Goal: Check status: Check status

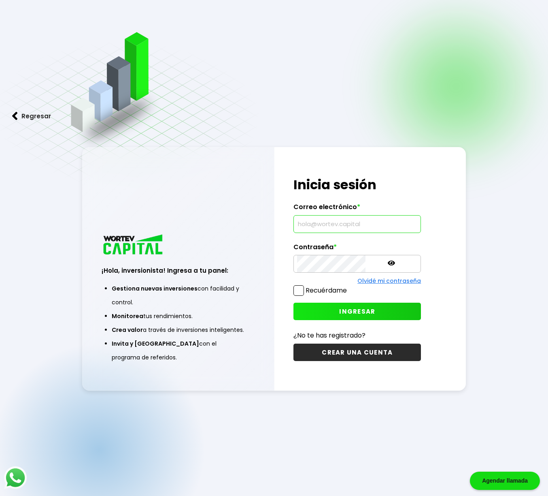
drag, startPoint x: 304, startPoint y: 224, endPoint x: 351, endPoint y: 225, distance: 47.0
click at [304, 224] on input "text" at bounding box center [357, 223] width 120 height 17
type input "[EMAIL_ADDRESS][DOMAIN_NAME]"
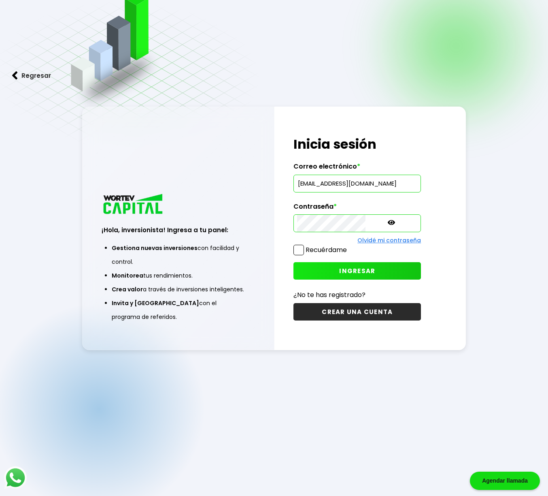
click at [309, 272] on button "INGRESAR" at bounding box center [358, 270] width 128 height 17
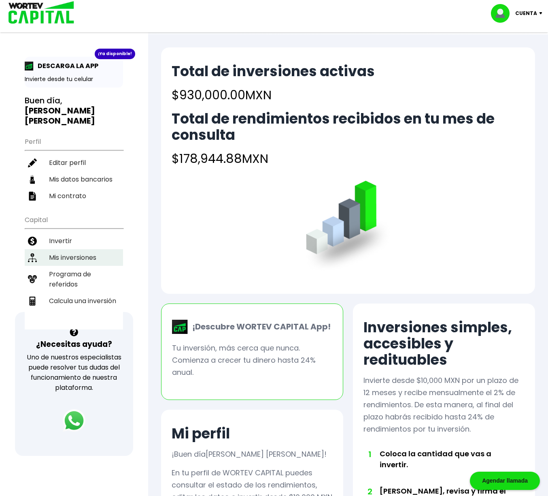
click at [72, 249] on li "Mis inversiones" at bounding box center [74, 257] width 98 height 17
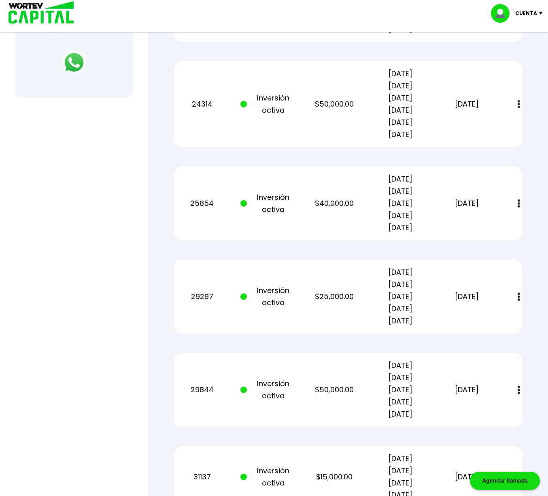
scroll to position [377, 0]
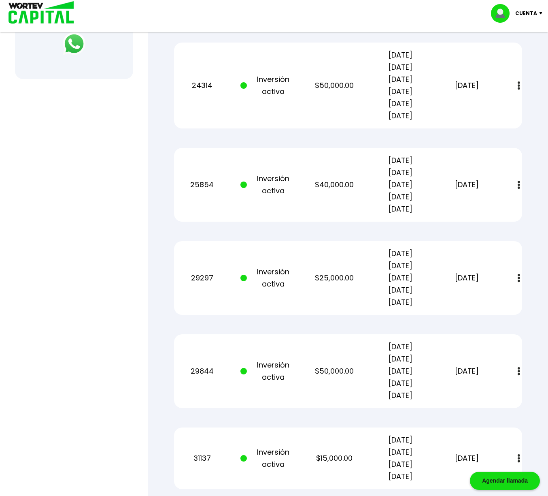
click at [520, 279] on img at bounding box center [519, 278] width 2 height 9
click at [499, 301] on img at bounding box center [499, 300] width 6 height 8
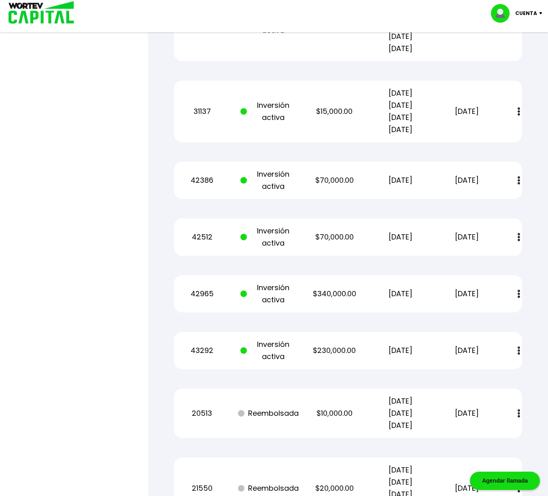
scroll to position [725, 0]
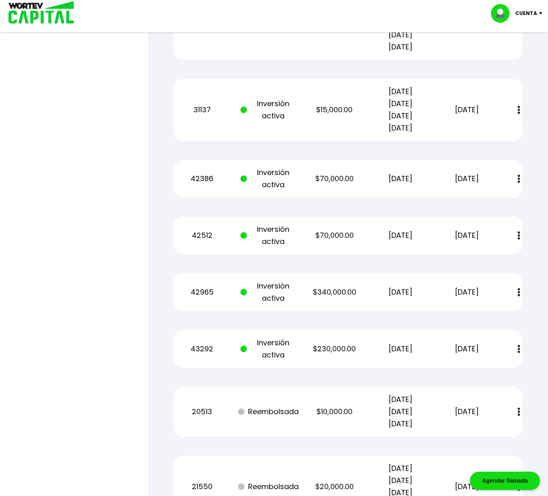
click at [519, 236] on img at bounding box center [519, 235] width 2 height 9
click at [498, 258] on img at bounding box center [499, 257] width 6 height 8
click at [541, 13] on img at bounding box center [542, 13] width 11 height 2
click at [526, 53] on li "Cerrar sesión" at bounding box center [518, 54] width 65 height 17
